Goal: Check status: Check status

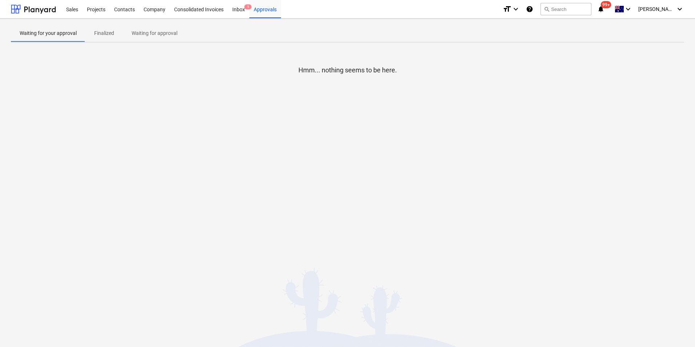
click at [159, 31] on p "Waiting for approval" at bounding box center [155, 33] width 46 height 8
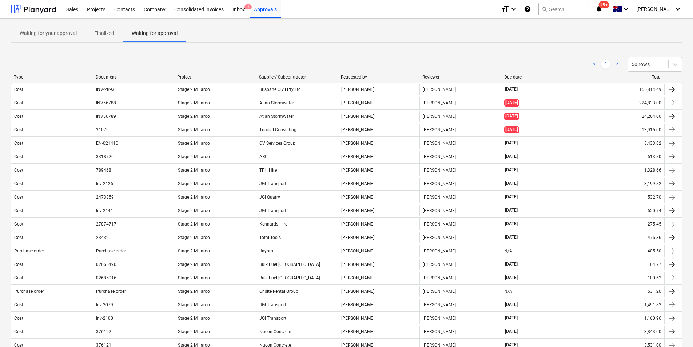
click at [568, 75] on div "Due date" at bounding box center [542, 77] width 76 height 5
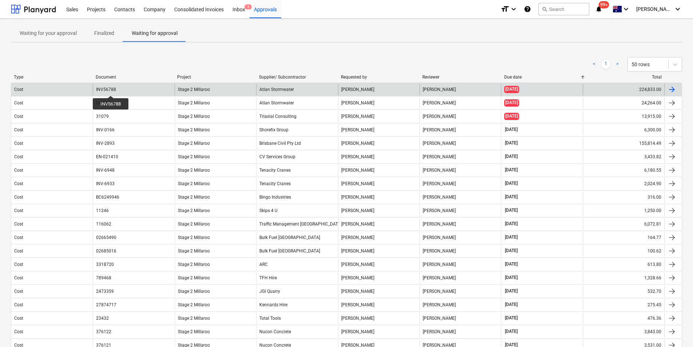
click at [111, 89] on div "INV56788" at bounding box center [106, 89] width 20 height 5
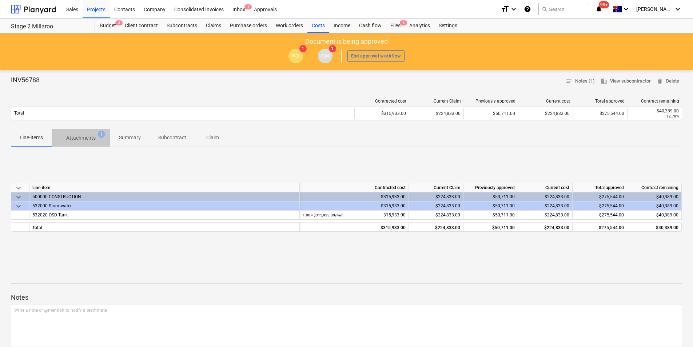
click at [92, 135] on p "Attachments" at bounding box center [80, 138] width 29 height 8
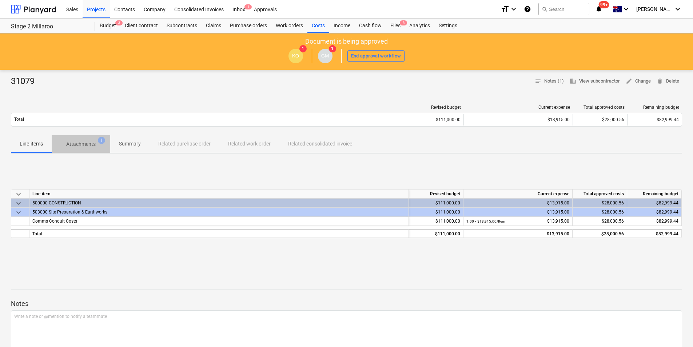
click at [85, 143] on p "Attachments" at bounding box center [80, 144] width 29 height 8
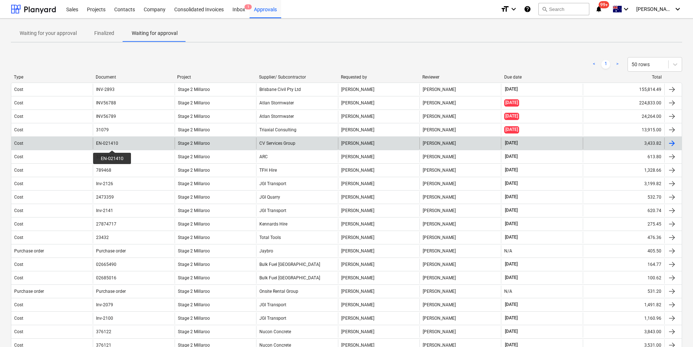
click at [112, 144] on div "EN-021410" at bounding box center [107, 143] width 22 height 5
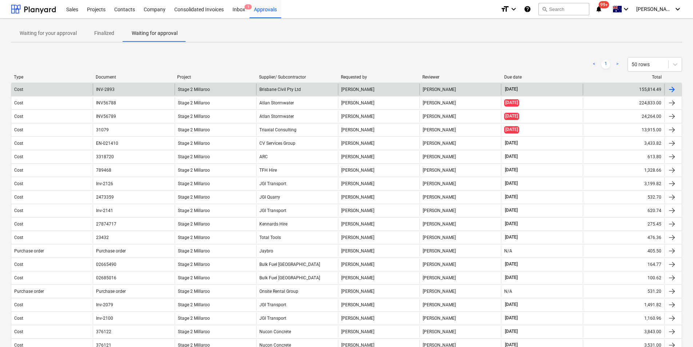
click at [263, 90] on div "Brisbane Civil Pty Ltd" at bounding box center [296, 90] width 81 height 12
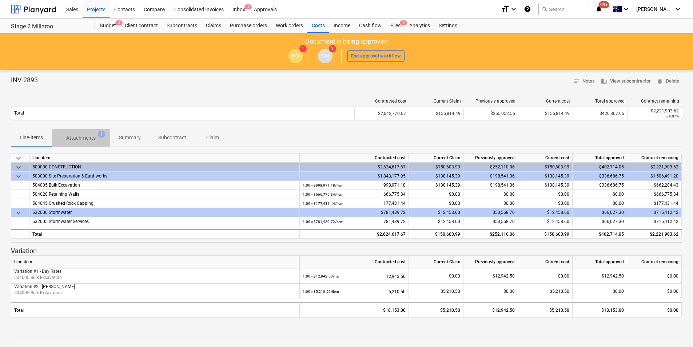
click at [89, 140] on p "Attachments" at bounding box center [80, 138] width 29 height 8
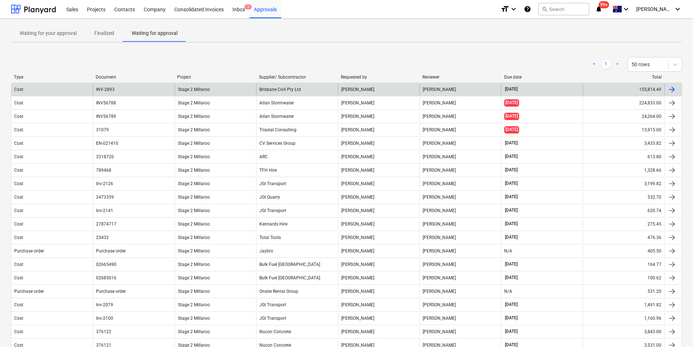
click at [578, 87] on div "[DATE]" at bounding box center [541, 90] width 81 height 12
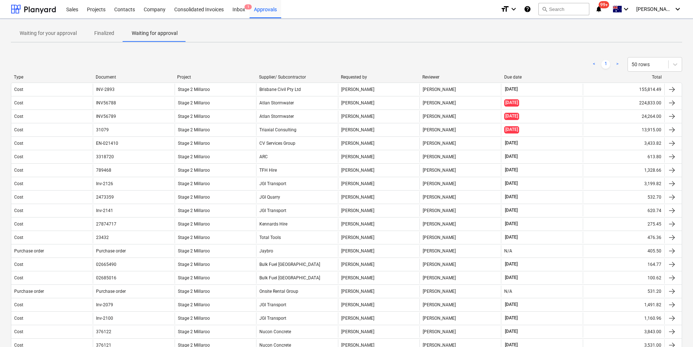
click at [558, 76] on div "Due date" at bounding box center [542, 77] width 76 height 5
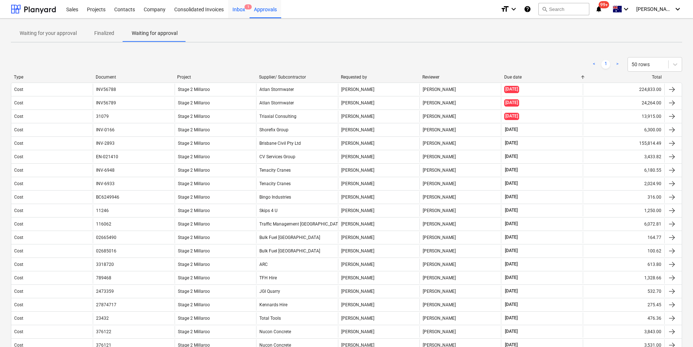
click at [243, 12] on div "Inbox 1" at bounding box center [238, 9] width 21 height 19
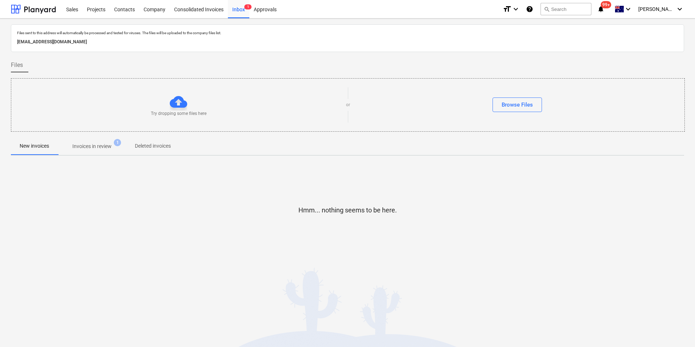
click at [100, 148] on p "Invoices in review" at bounding box center [91, 147] width 39 height 8
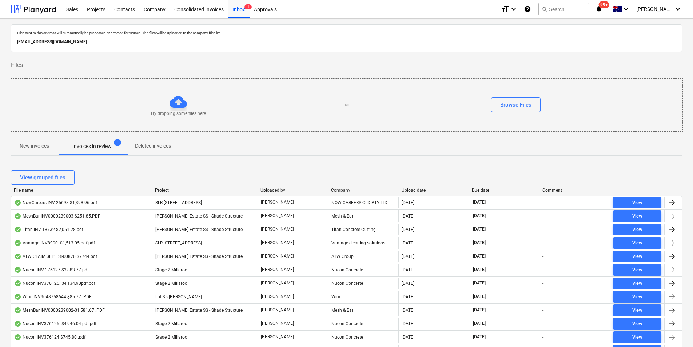
click at [498, 185] on div "View grouped files" at bounding box center [346, 177] width 671 height 20
click at [527, 188] on div "Due date" at bounding box center [504, 190] width 65 height 5
